Goal: Transaction & Acquisition: Purchase product/service

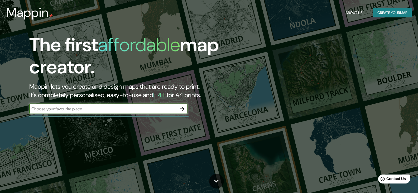
click at [181, 108] on icon "button" at bounding box center [182, 108] width 6 height 6
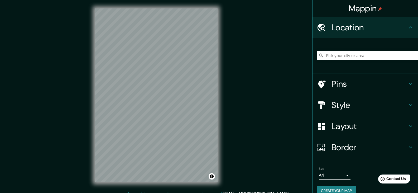
click at [293, 113] on div "Mappin Location Pins Style Layout Border Choose a border. Hint : you can make l…" at bounding box center [209, 99] width 418 height 199
click at [369, 125] on h4 "Layout" at bounding box center [370, 126] width 76 height 11
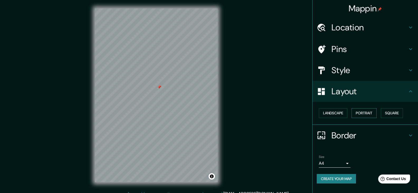
click at [369, 114] on button "Portrait" at bounding box center [364, 113] width 25 height 10
click at [367, 112] on button "Portrait" at bounding box center [364, 113] width 25 height 10
drag, startPoint x: 404, startPoint y: 112, endPoint x: 401, endPoint y: 112, distance: 3.3
click at [403, 112] on button "Square" at bounding box center [392, 113] width 22 height 10
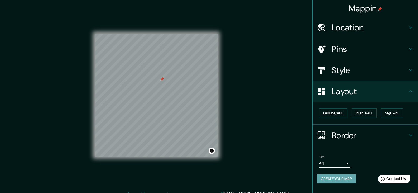
click at [339, 179] on button "Create your map" at bounding box center [336, 179] width 39 height 10
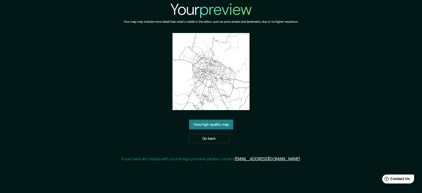
click at [227, 125] on link "View high quality map" at bounding box center [211, 124] width 44 height 10
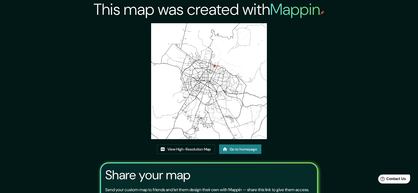
click at [207, 75] on img at bounding box center [209, 81] width 116 height 116
